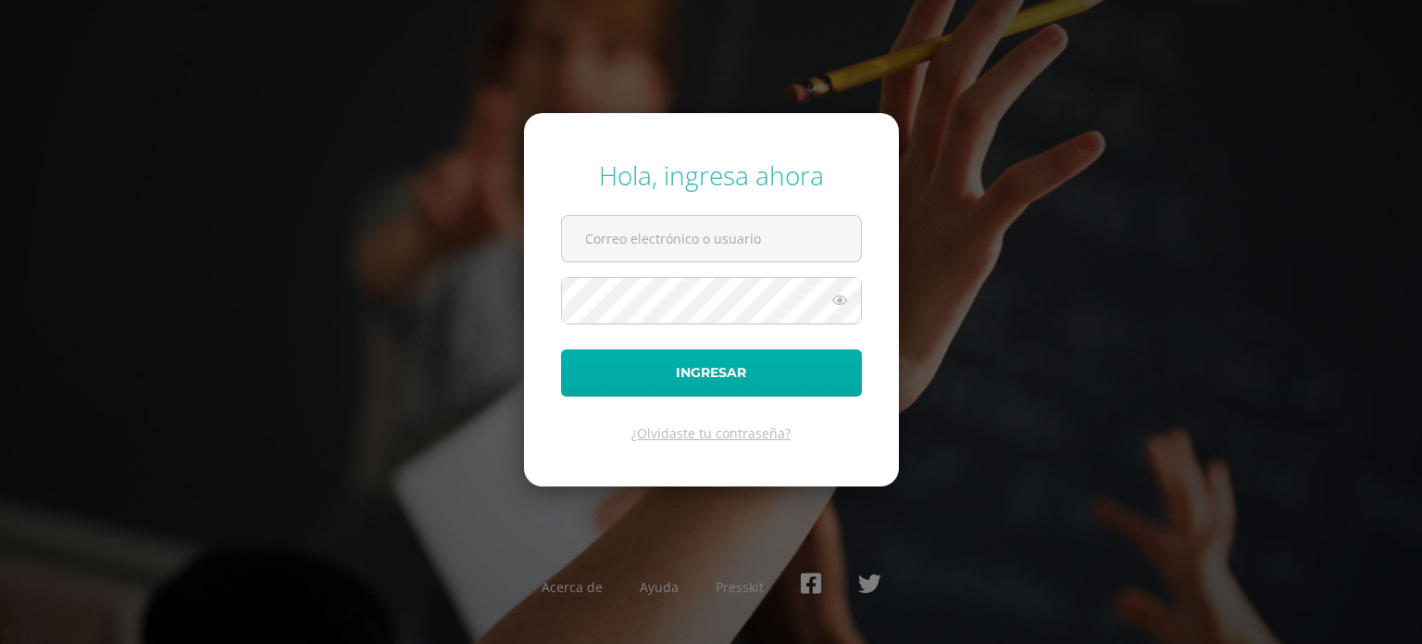
type input "[DOMAIN_NAME][EMAIL_ADDRESS][DOMAIN_NAME]"
click at [684, 371] on button "Ingresar" at bounding box center [711, 372] width 301 height 47
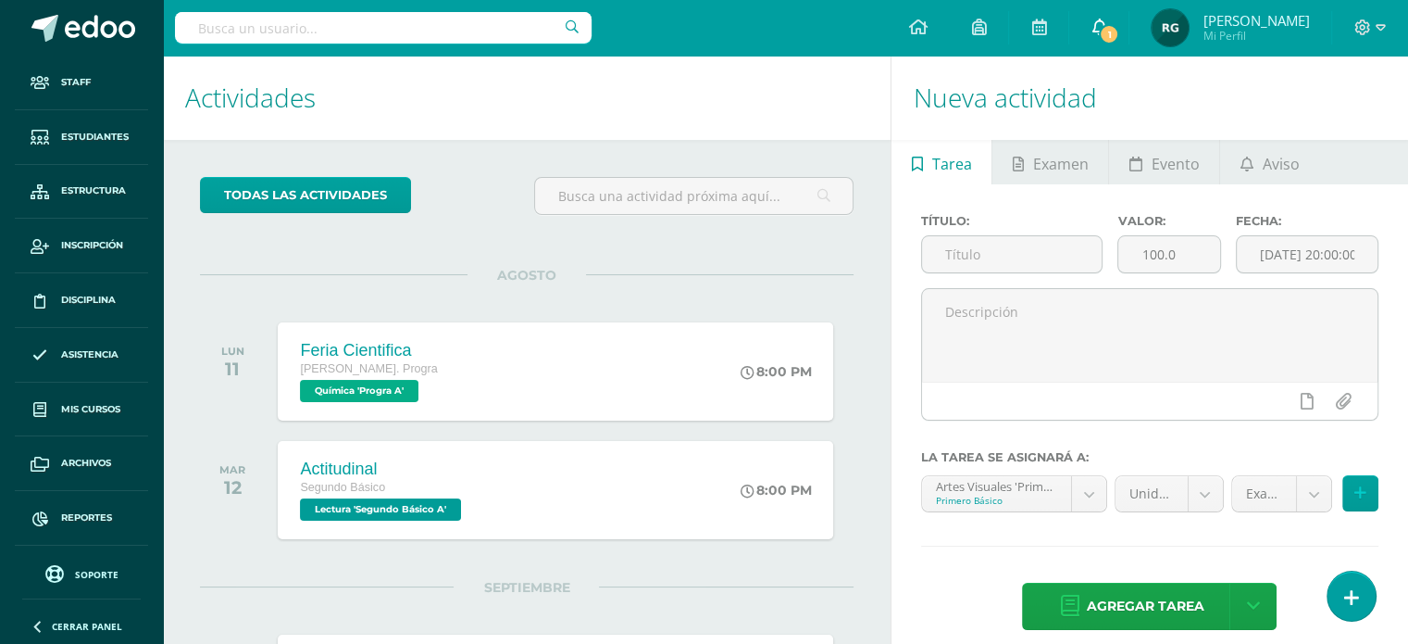
click at [1107, 26] on icon at bounding box center [1099, 27] width 15 height 17
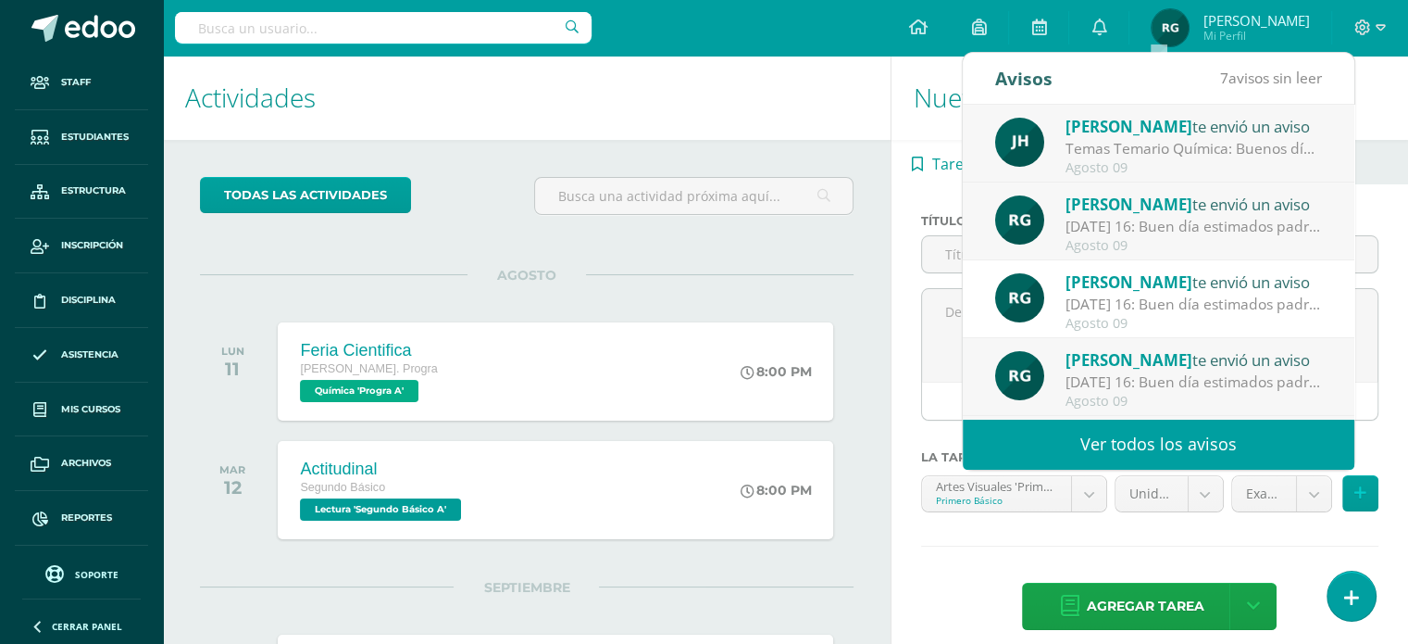
click at [1176, 436] on link "Ver todos los avisos" at bounding box center [1159, 444] width 392 height 51
click at [1168, 444] on link "Ver todos los avisos" at bounding box center [1159, 444] width 392 height 51
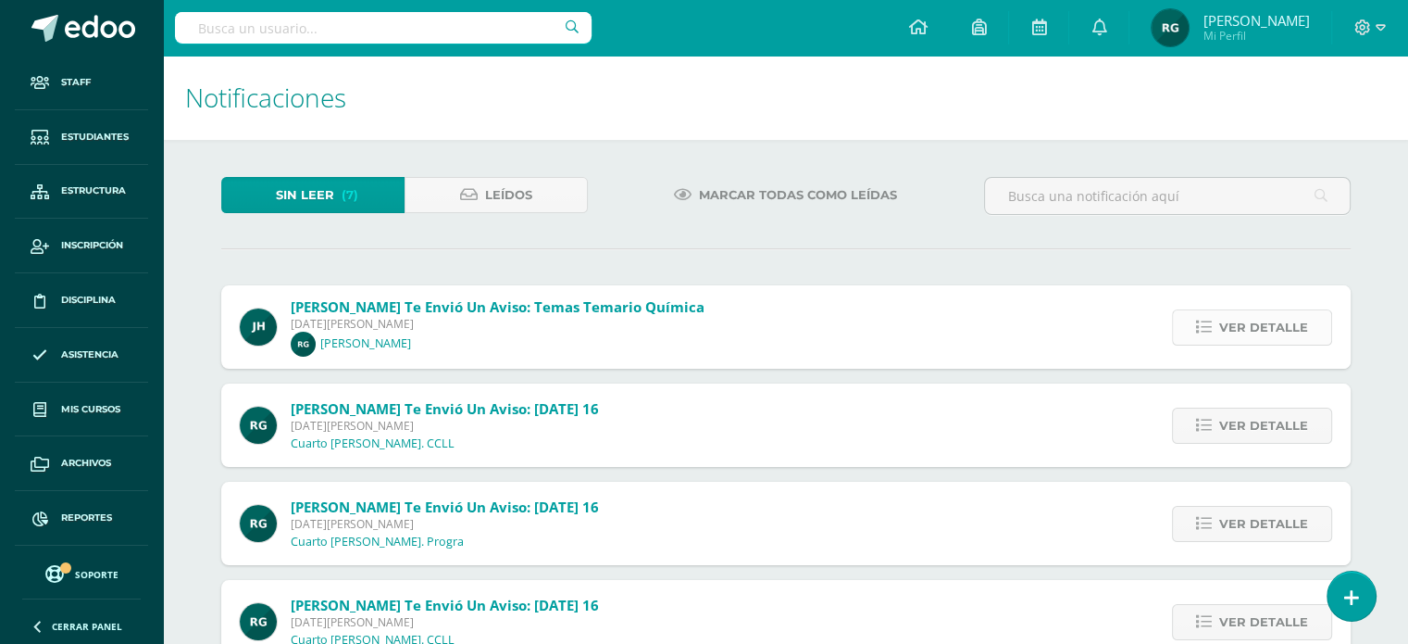
click at [1270, 324] on span "Ver detalle" at bounding box center [1264, 327] width 89 height 34
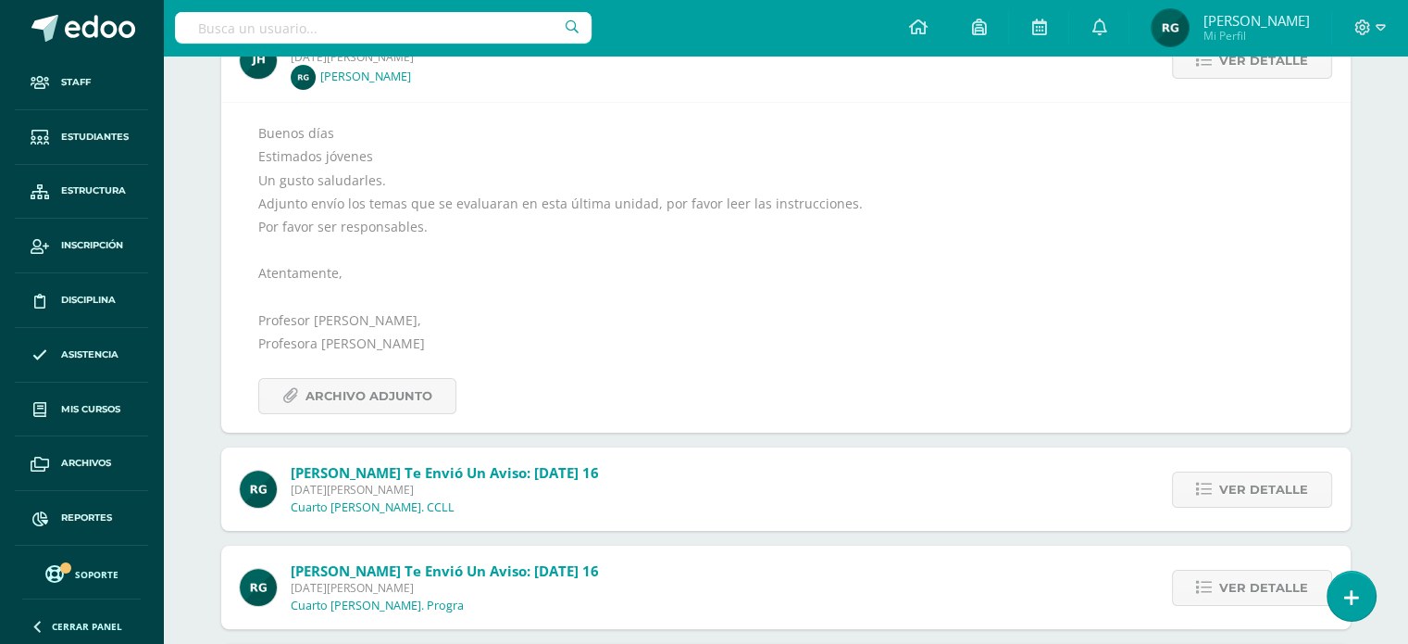
scroll to position [272, 0]
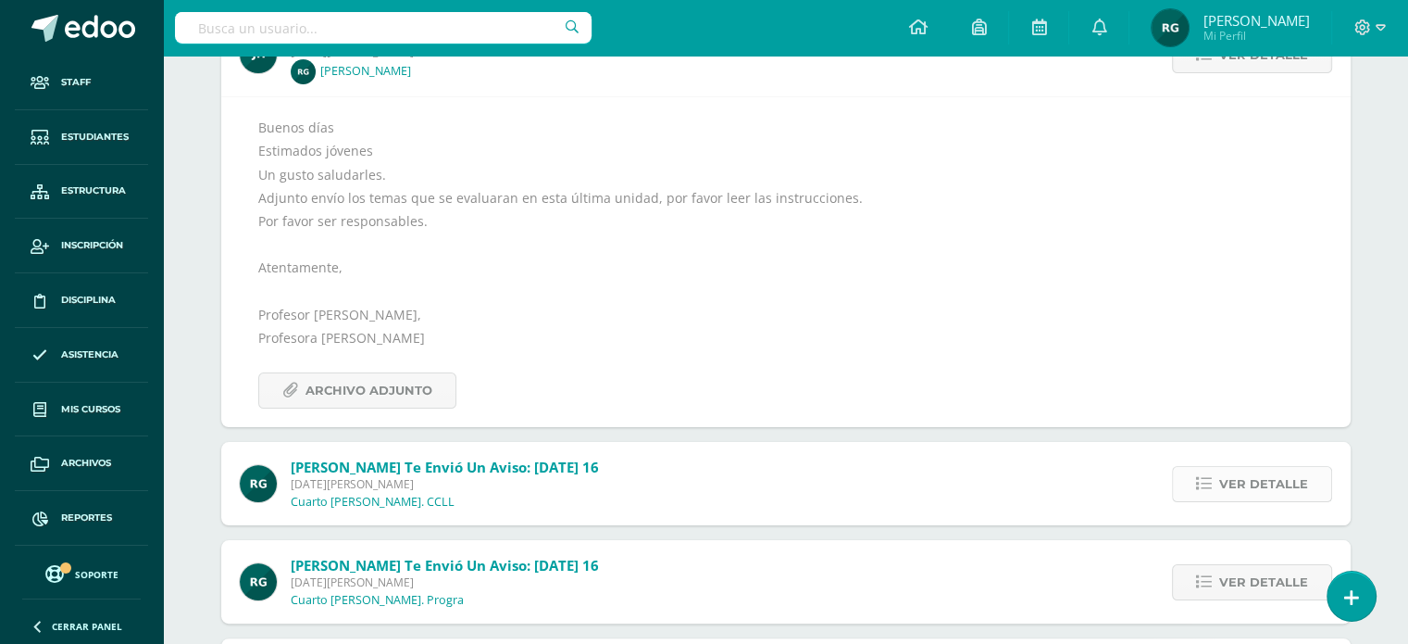
click at [1267, 479] on span "Ver detalle" at bounding box center [1264, 484] width 89 height 34
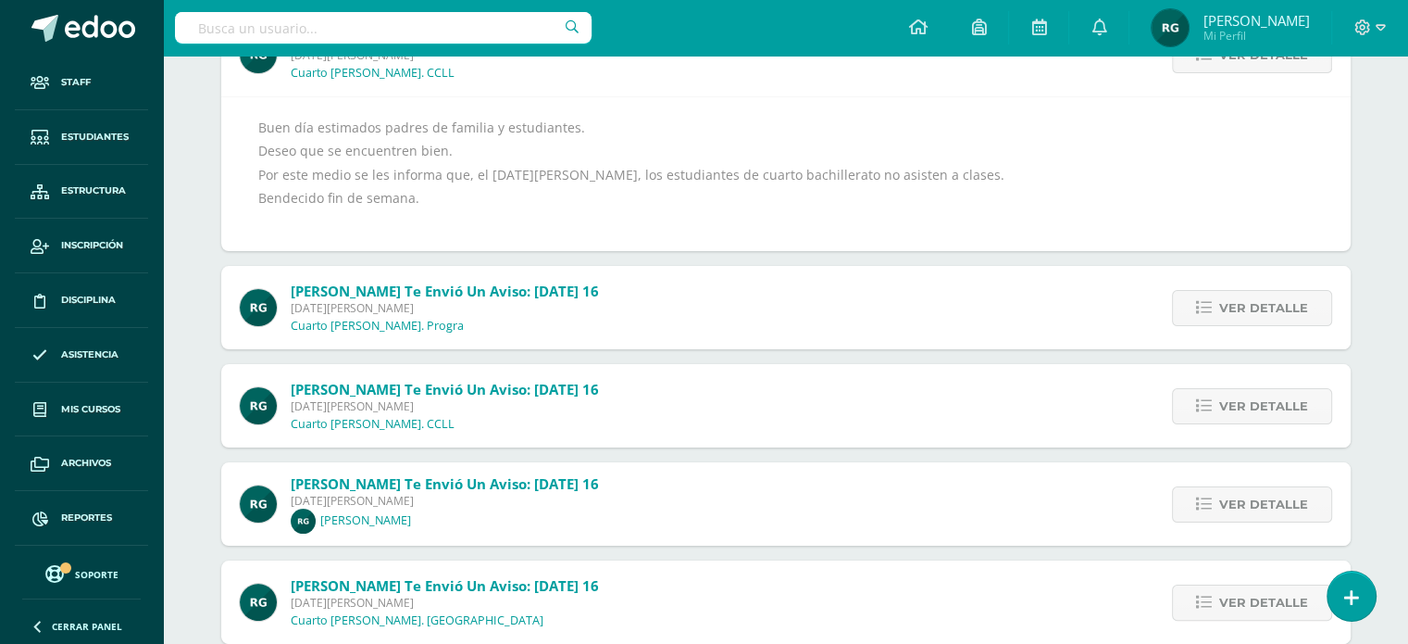
scroll to position [189, 0]
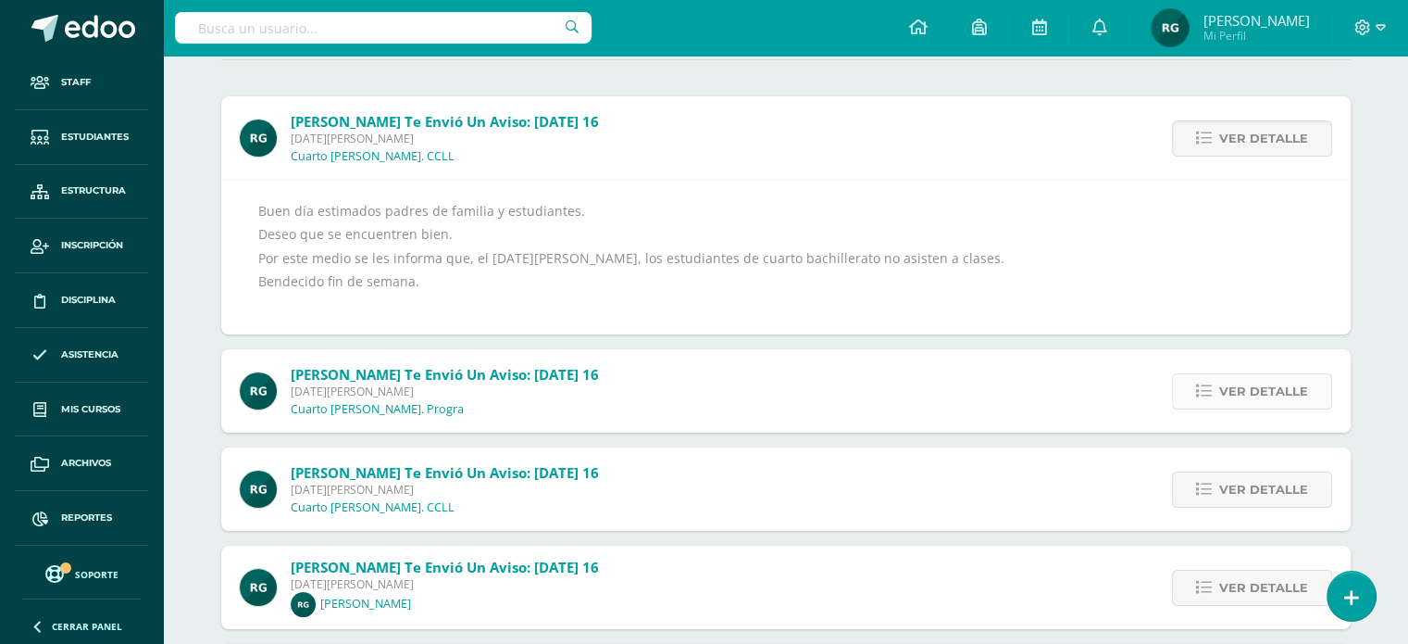
click at [1256, 394] on span "Ver detalle" at bounding box center [1264, 391] width 89 height 34
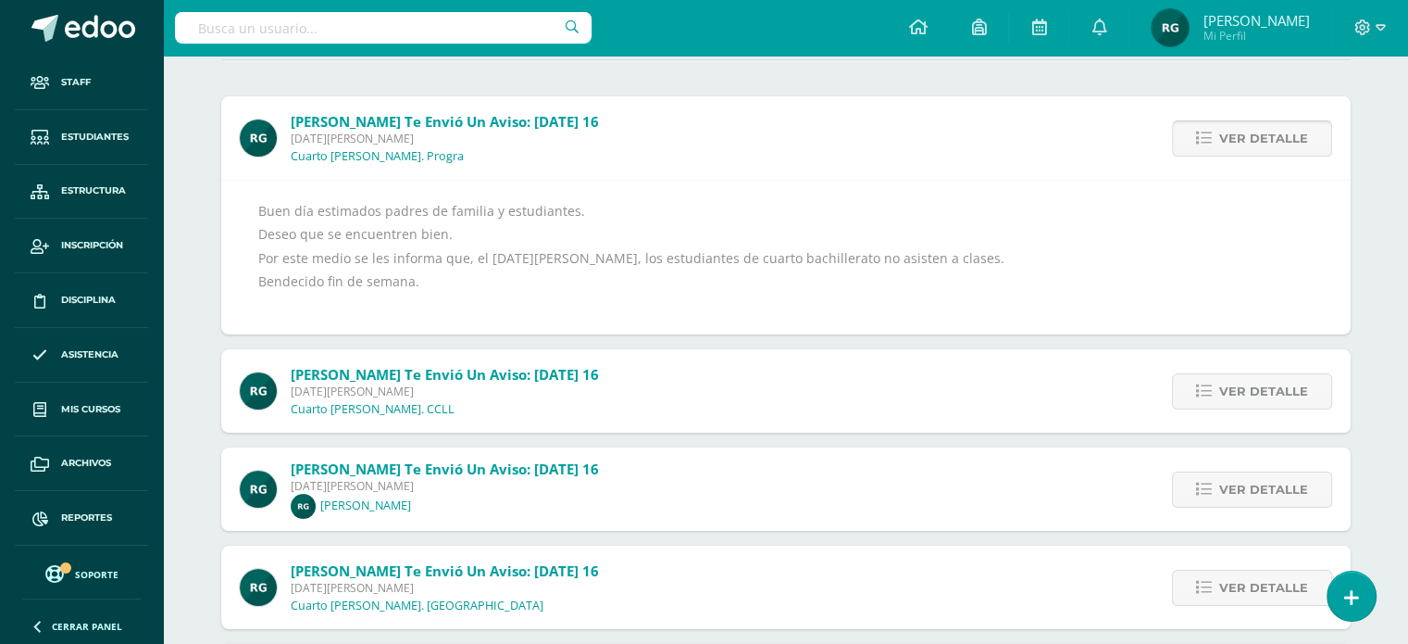
click at [1256, 394] on span "Ver detalle" at bounding box center [1264, 391] width 89 height 34
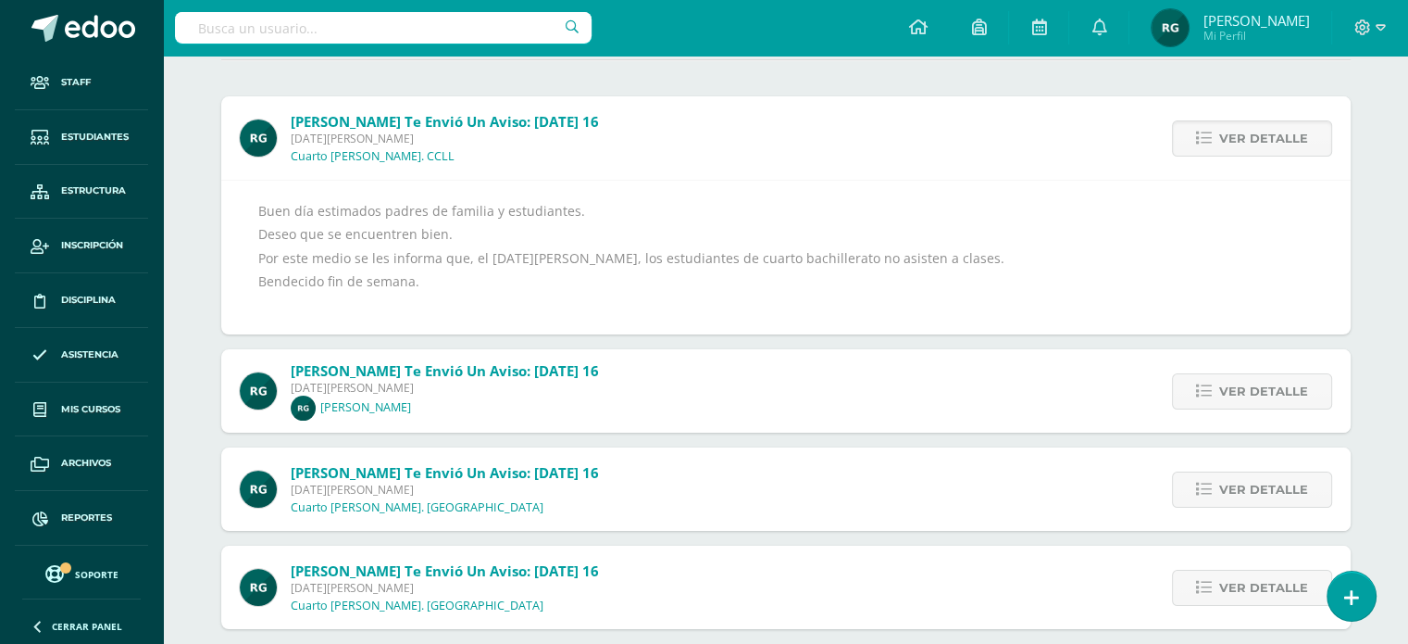
click at [1256, 394] on span "Ver detalle" at bounding box center [1264, 391] width 89 height 34
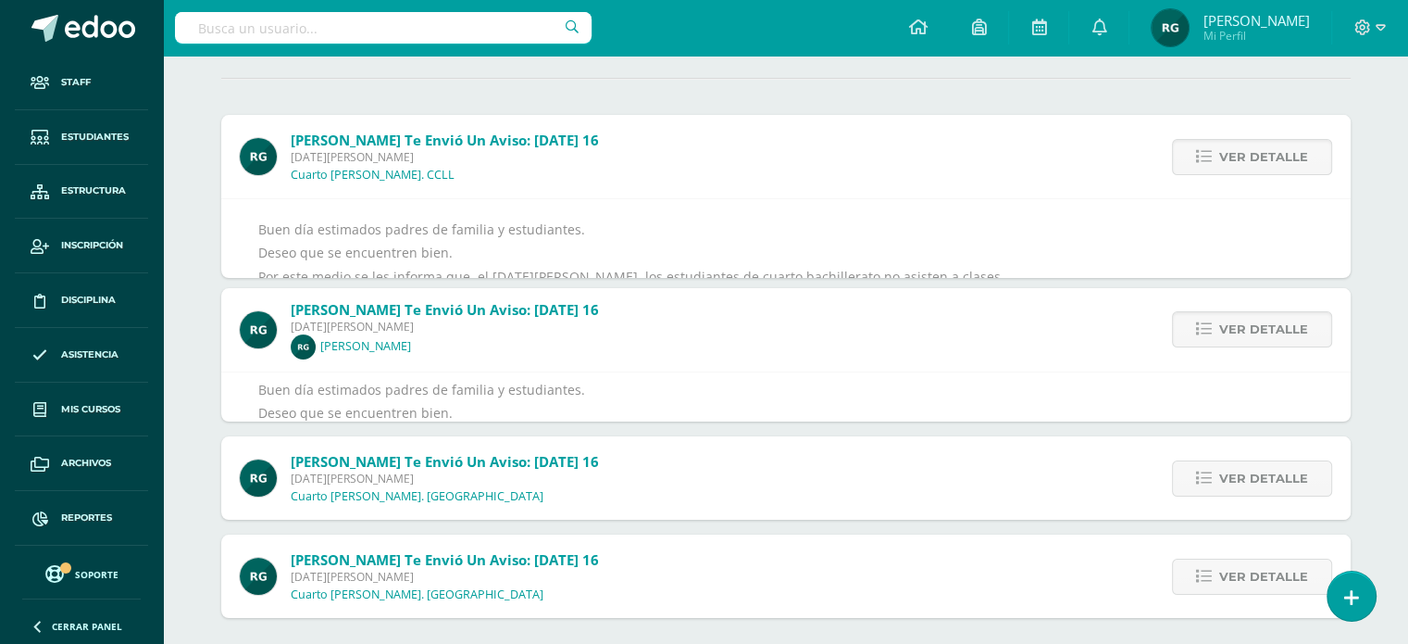
scroll to position [113, 0]
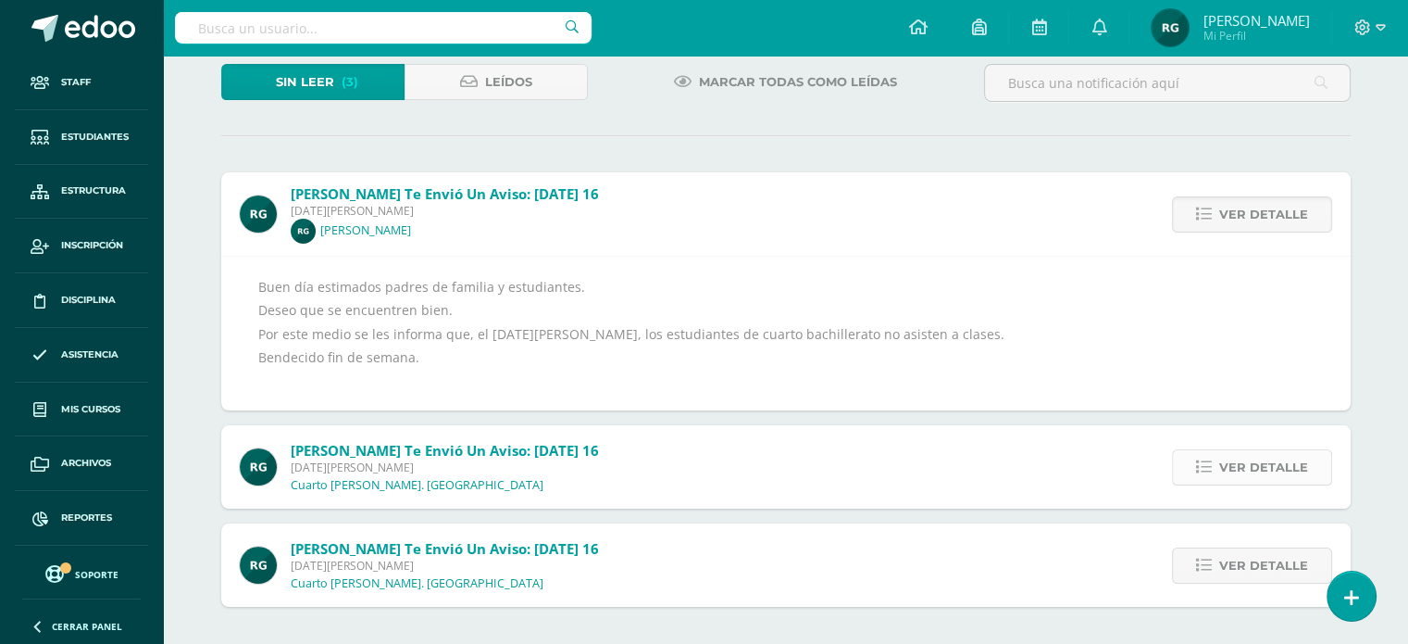
click at [1252, 466] on span "Ver detalle" at bounding box center [1264, 467] width 89 height 34
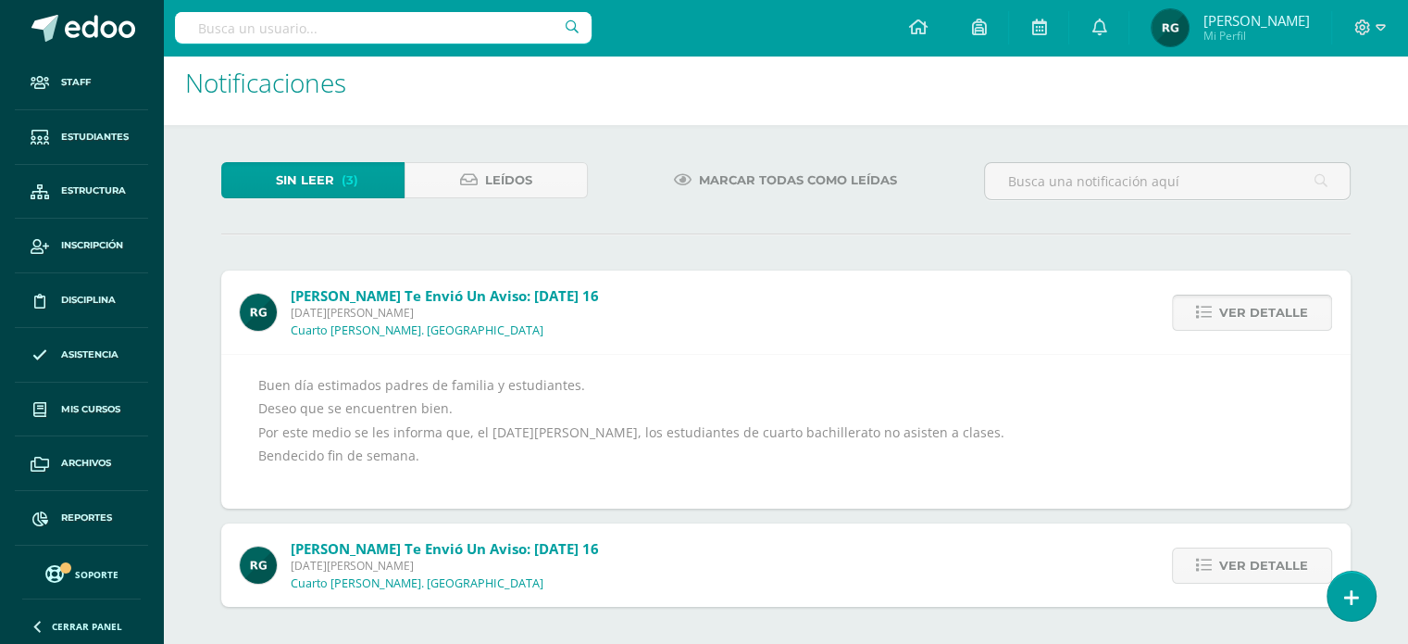
scroll to position [15, 0]
click at [1239, 565] on span "Ver detalle" at bounding box center [1264, 565] width 89 height 34
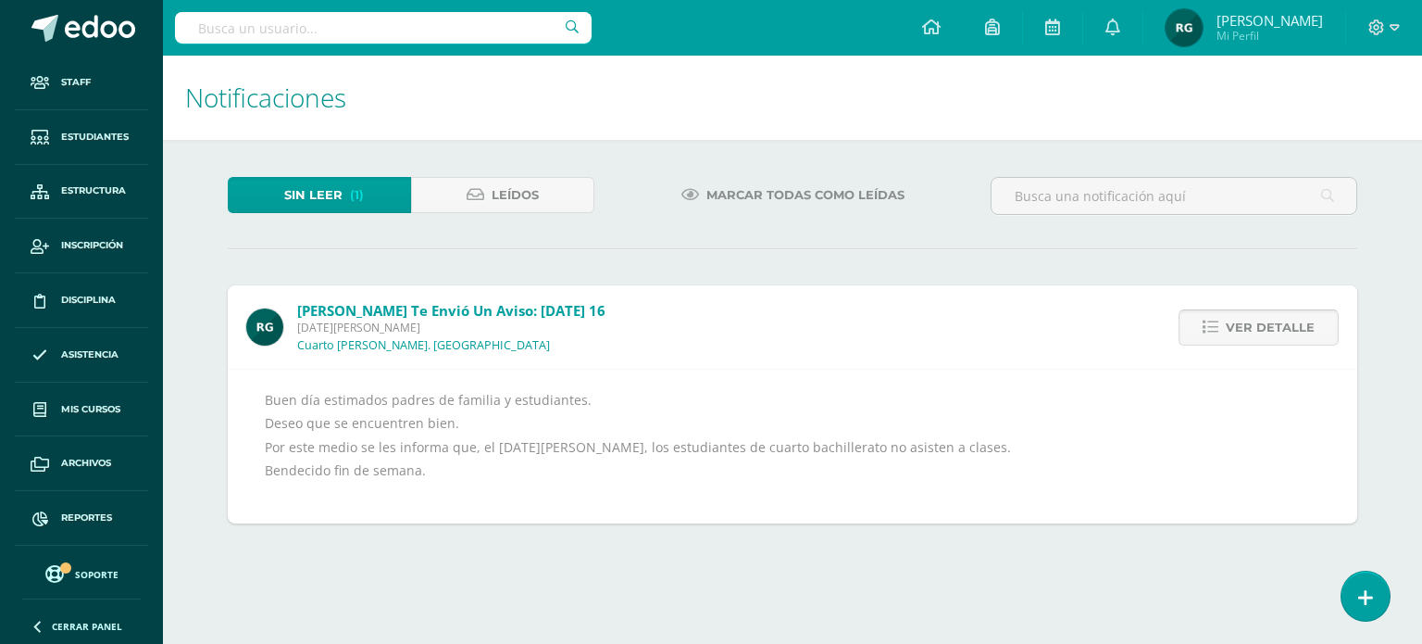
click at [1271, 328] on span "Ver detalle" at bounding box center [1270, 327] width 89 height 34
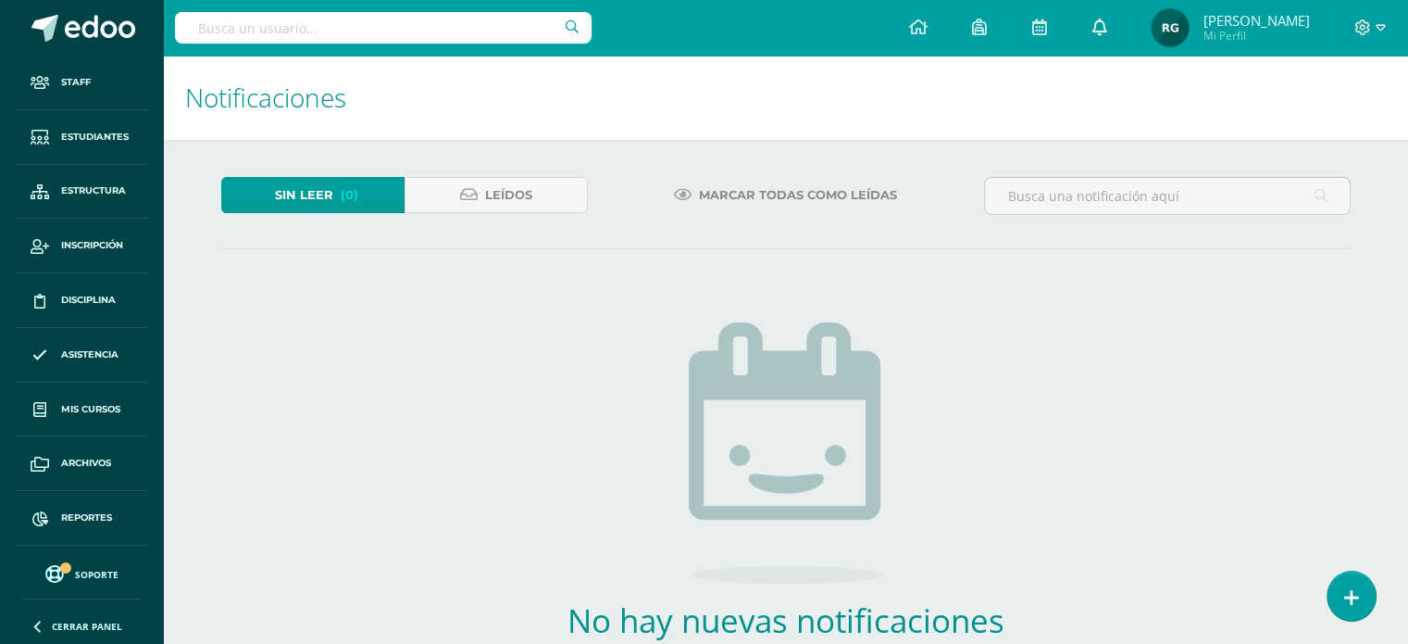
click at [1107, 25] on icon at bounding box center [1099, 27] width 15 height 17
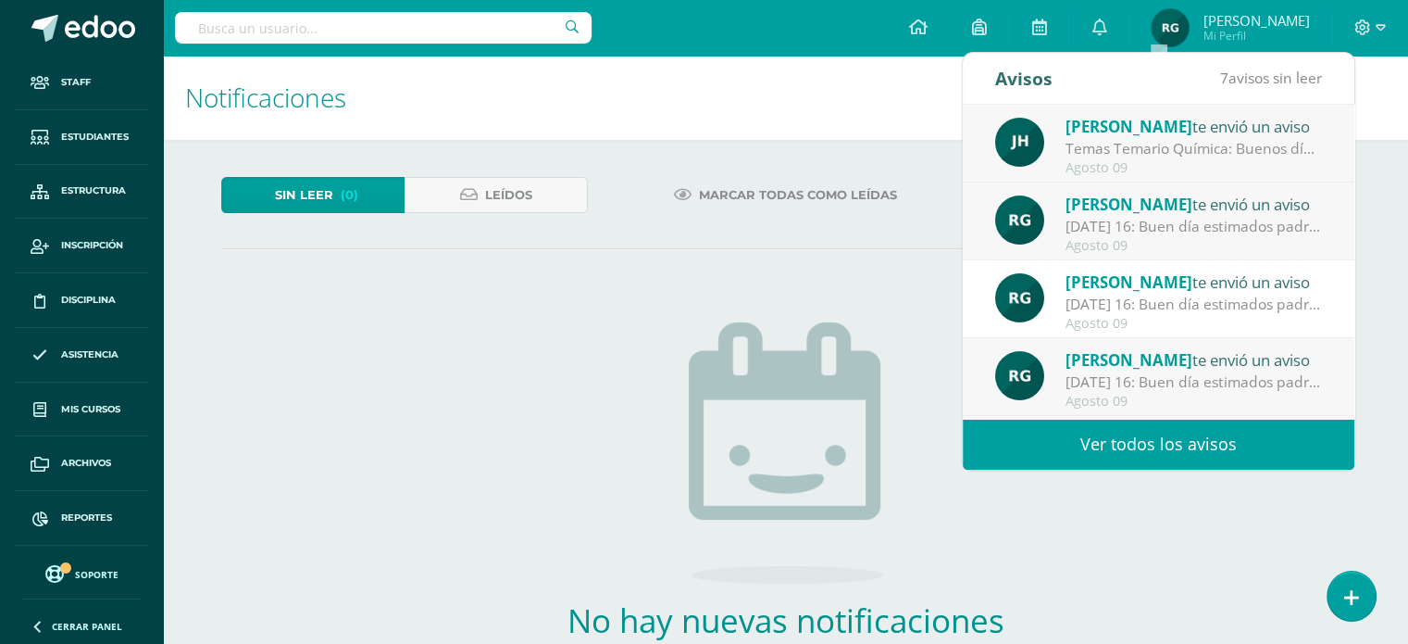
click at [1127, 429] on link "Ver todos los avisos" at bounding box center [1159, 444] width 392 height 51
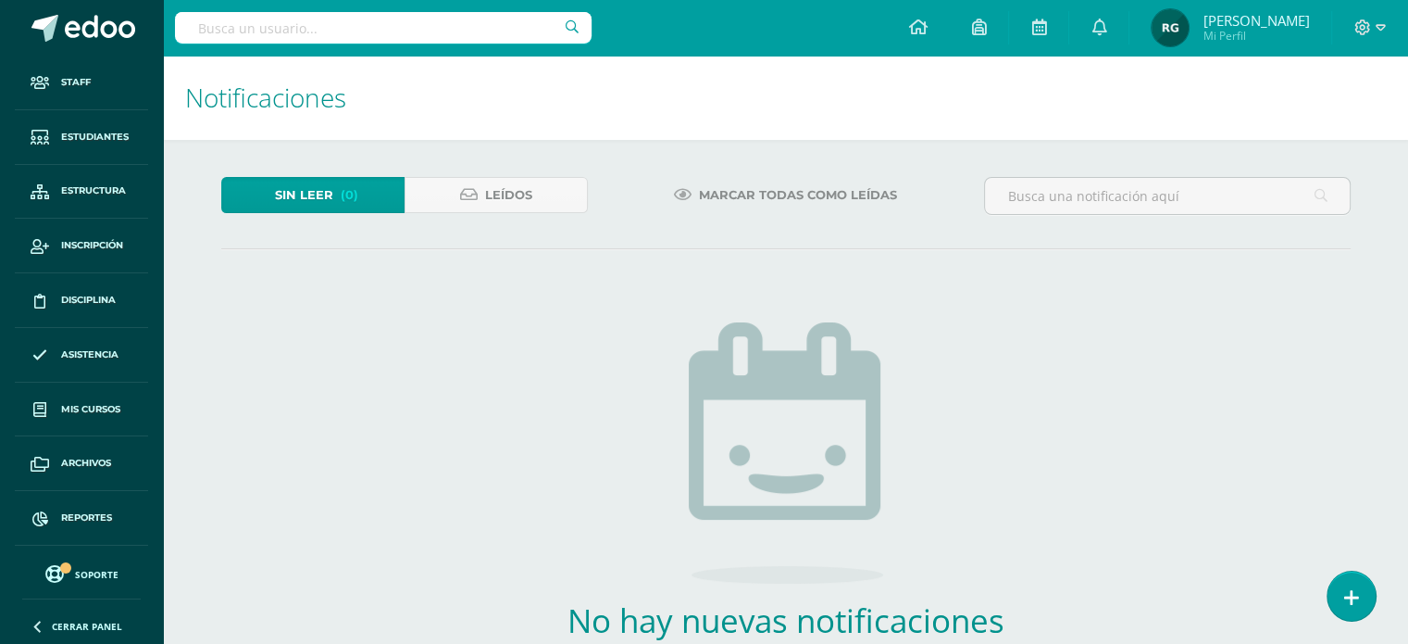
click at [922, 366] on div "No hay nuevas notificaciones ¡Felicidades! no hay nuevas notificaciones, puedes…" at bounding box center [786, 520] width 546 height 471
click at [927, 23] on icon at bounding box center [917, 27] width 19 height 17
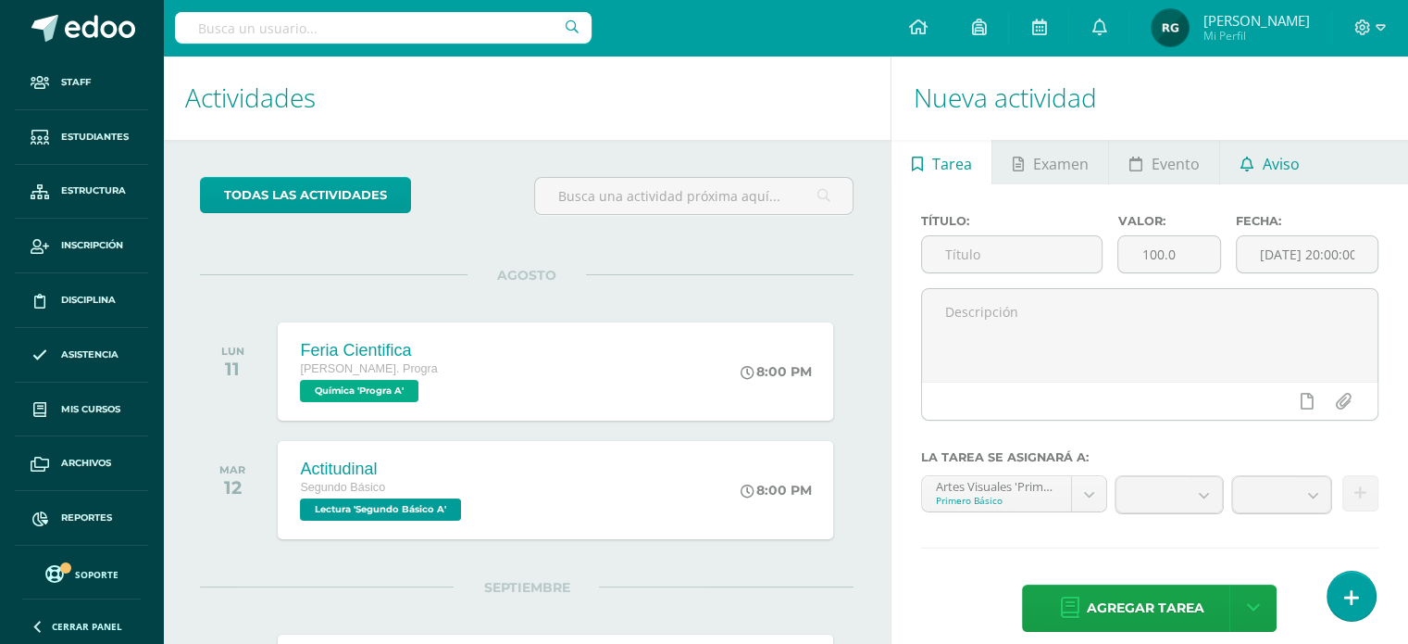
click at [1290, 167] on span "Aviso" at bounding box center [1281, 164] width 37 height 44
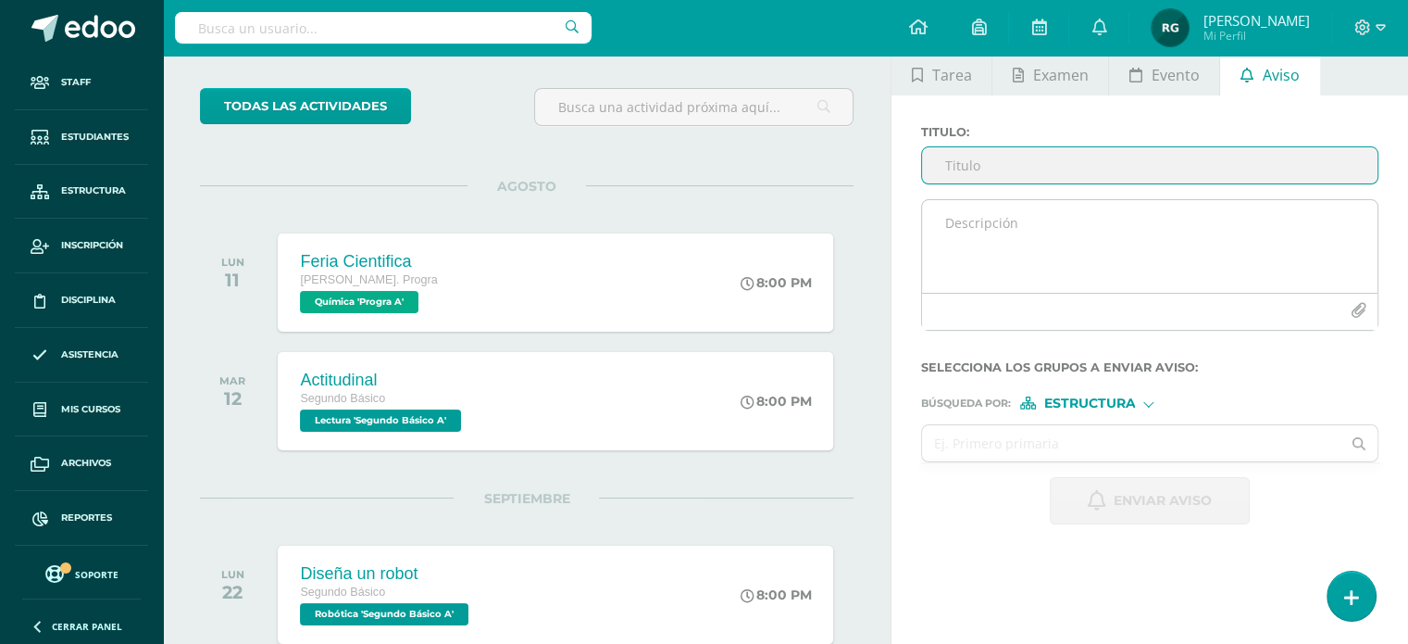
scroll to position [58, 0]
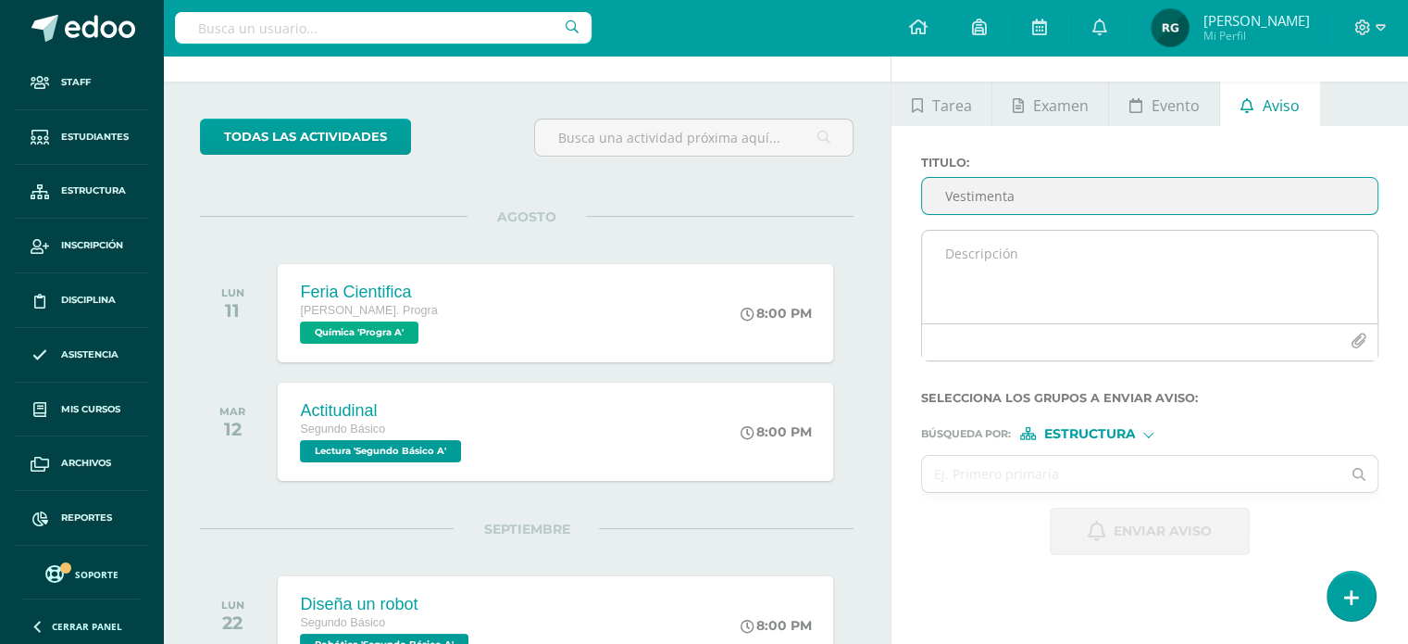
type input "Vestimenta"
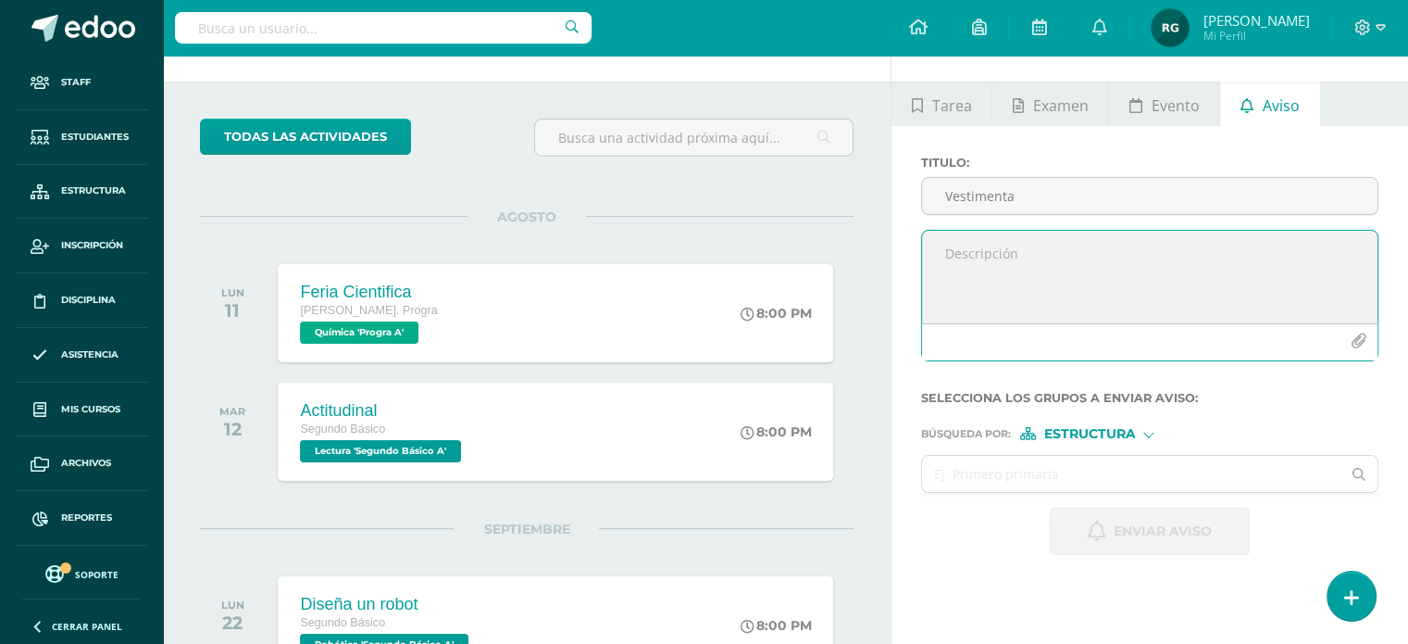
click at [945, 249] on textarea at bounding box center [1150, 277] width 456 height 93
click at [1067, 252] on textarea "Buen día estimados estudiantes. Po" at bounding box center [1150, 277] width 456 height 93
click at [977, 278] on textarea "Buen día estimados padres de familia y estudiantes. Po" at bounding box center [1150, 277] width 456 height 93
type textarea "Buen día estimados padres de familia y estudiantes. Espero que se encuentren mu…"
